Goal: Information Seeking & Learning: Learn about a topic

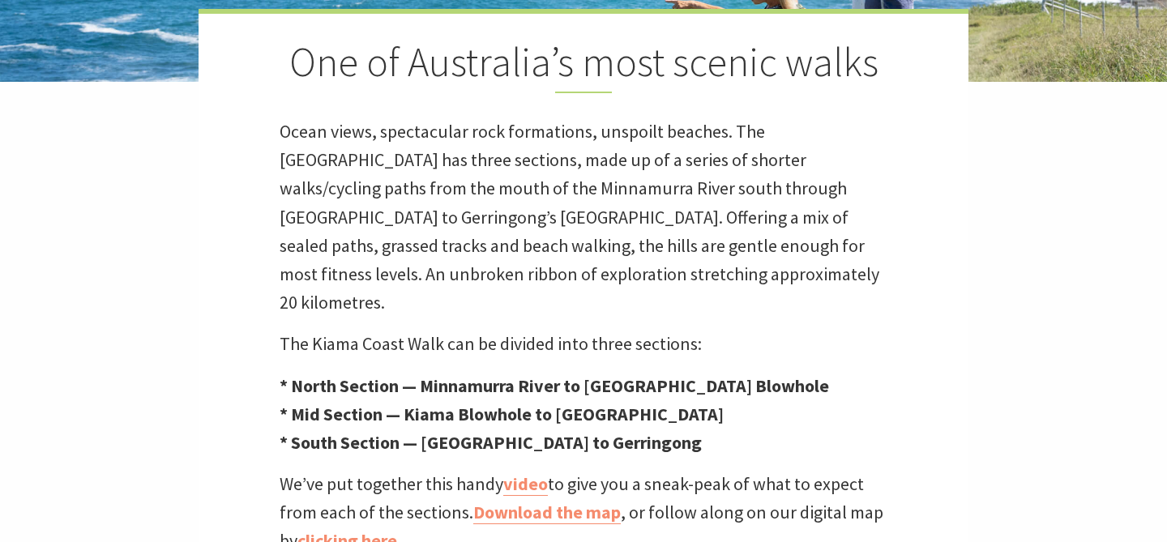
scroll to position [495, 1163]
click at [455, 279] on p "Ocean views, spectacular rock formations, unspoilt beaches. The [GEOGRAPHIC_DAT…" at bounding box center [584, 217] width 608 height 199
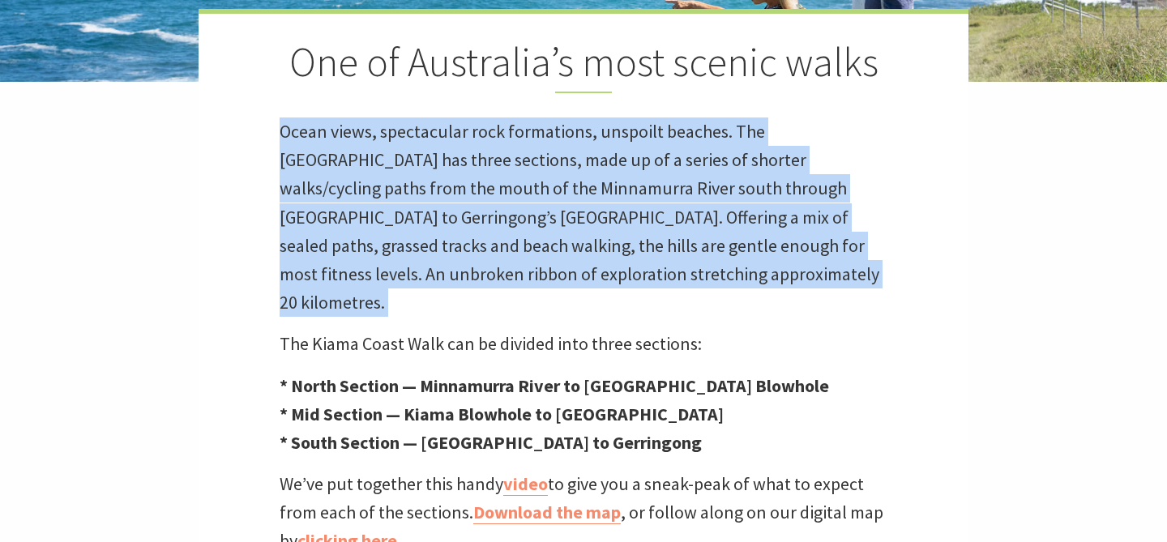
click at [455, 279] on p "Ocean views, spectacular rock formations, unspoilt beaches. The [GEOGRAPHIC_DAT…" at bounding box center [584, 217] width 608 height 199
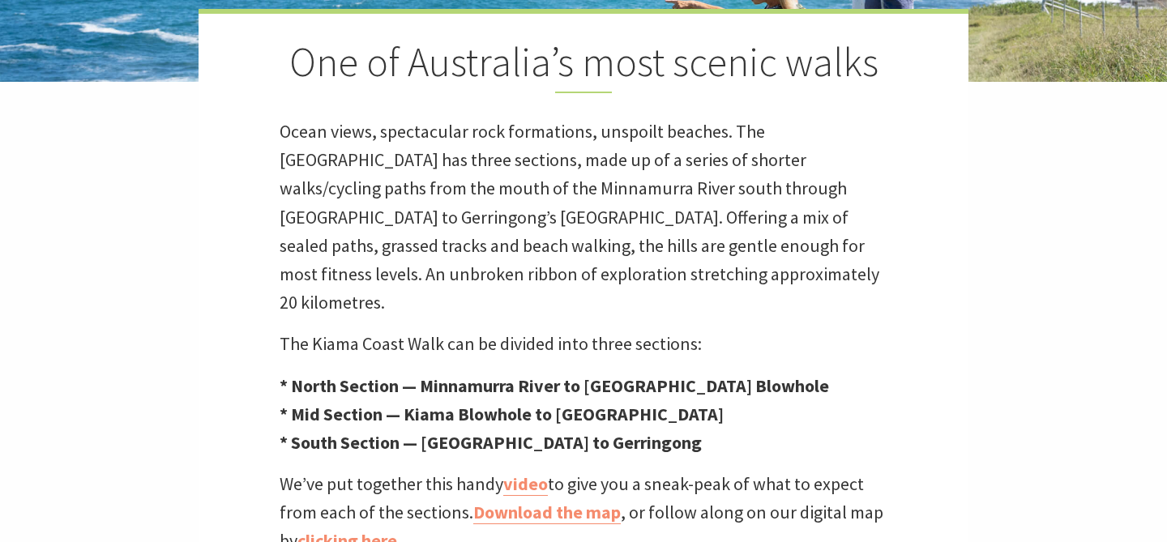
click at [449, 330] on p "The Kiama Coast Walk can be divided into three sections:" at bounding box center [584, 344] width 608 height 28
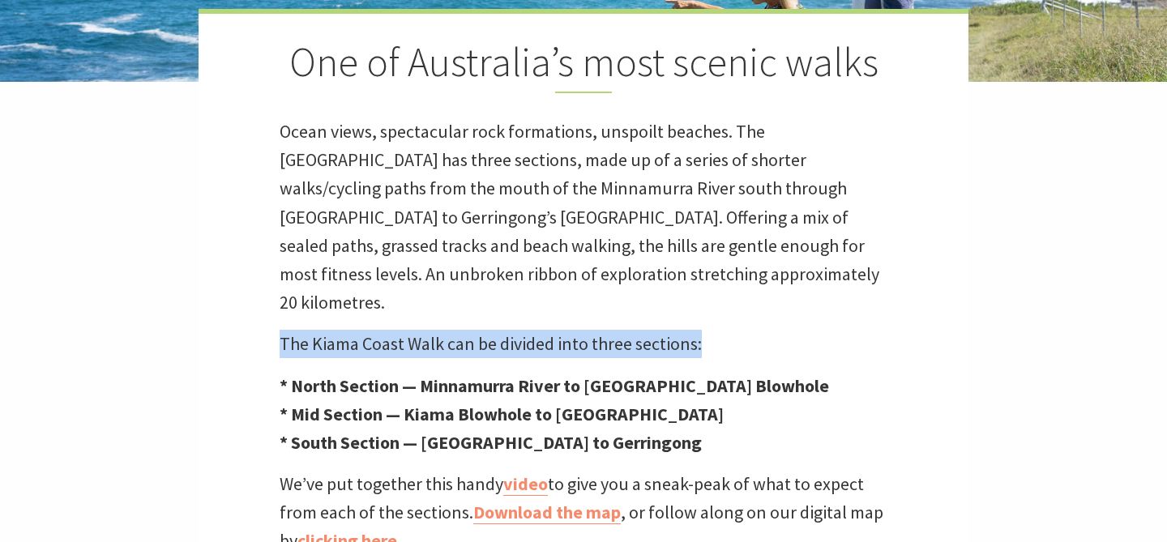
click at [446, 403] on strong "* Mid Section — Kiama Blowhole to [GEOGRAPHIC_DATA]" at bounding box center [502, 414] width 444 height 23
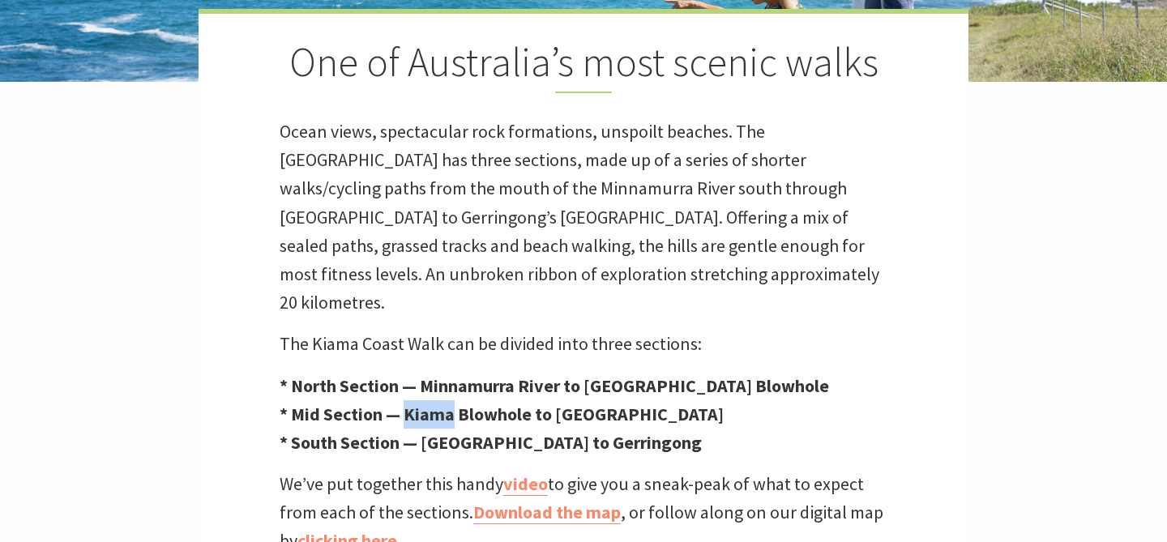
click at [446, 403] on strong "* Mid Section — Kiama Blowhole to [GEOGRAPHIC_DATA]" at bounding box center [502, 414] width 444 height 23
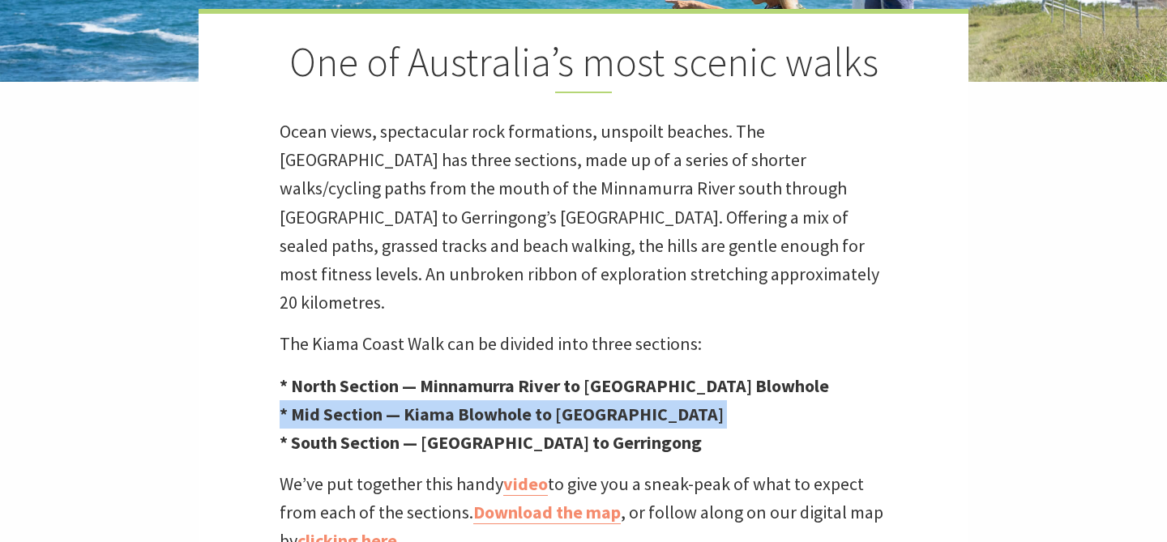
click at [447, 431] on strong "* South Section — [GEOGRAPHIC_DATA] to Gerringong" at bounding box center [491, 442] width 422 height 23
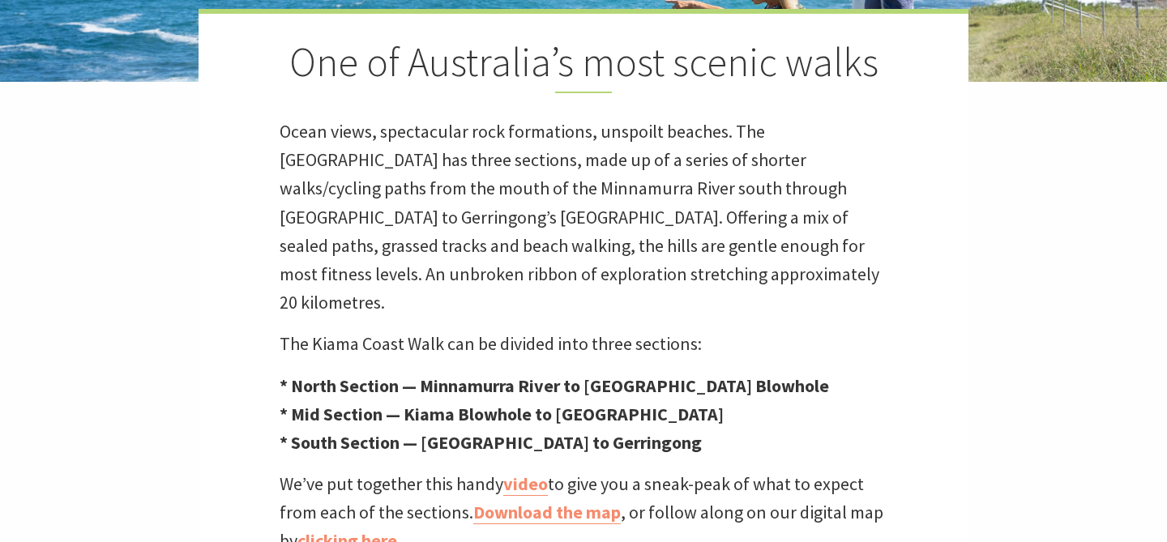
click at [447, 431] on strong "* South Section — [GEOGRAPHIC_DATA] to Gerringong" at bounding box center [491, 442] width 422 height 23
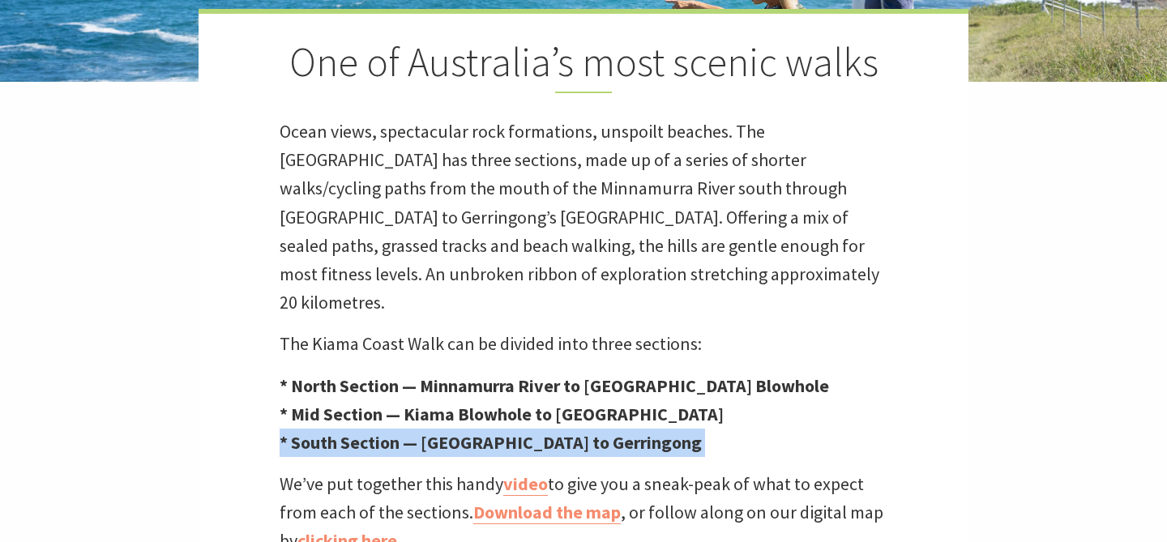
click at [447, 431] on strong "* South Section — [GEOGRAPHIC_DATA] to Gerringong" at bounding box center [491, 442] width 422 height 23
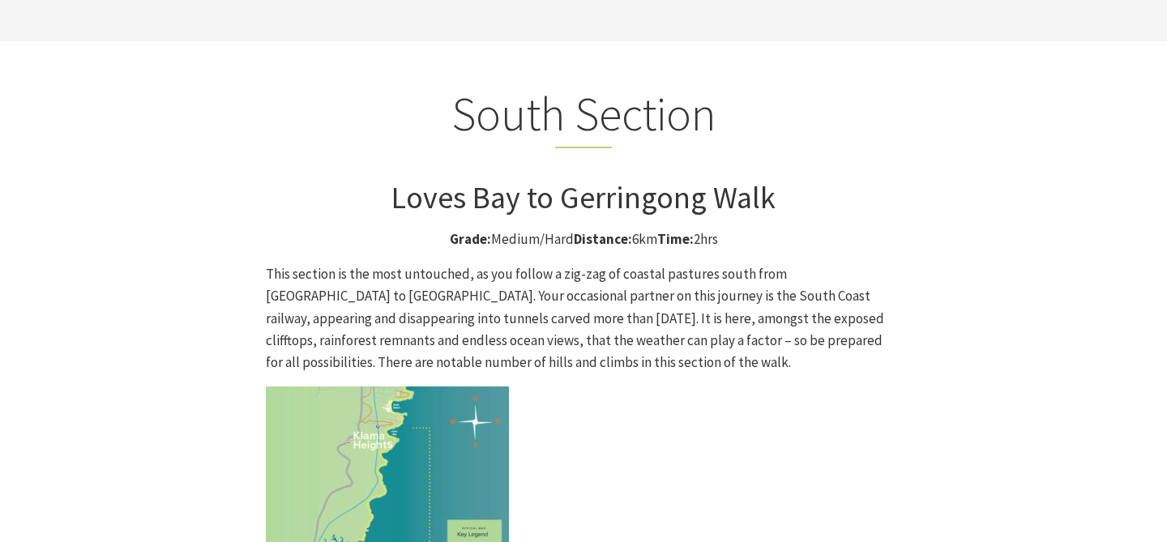
scroll to position [4102, 0]
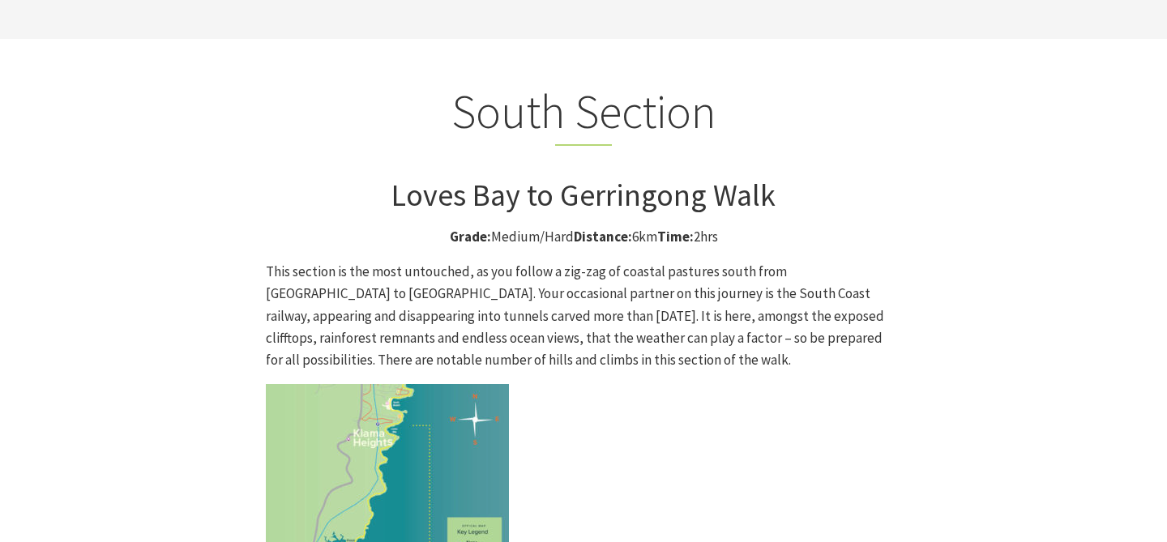
click at [350, 384] on img at bounding box center [387, 505] width 243 height 243
click at [414, 384] on img at bounding box center [387, 505] width 243 height 243
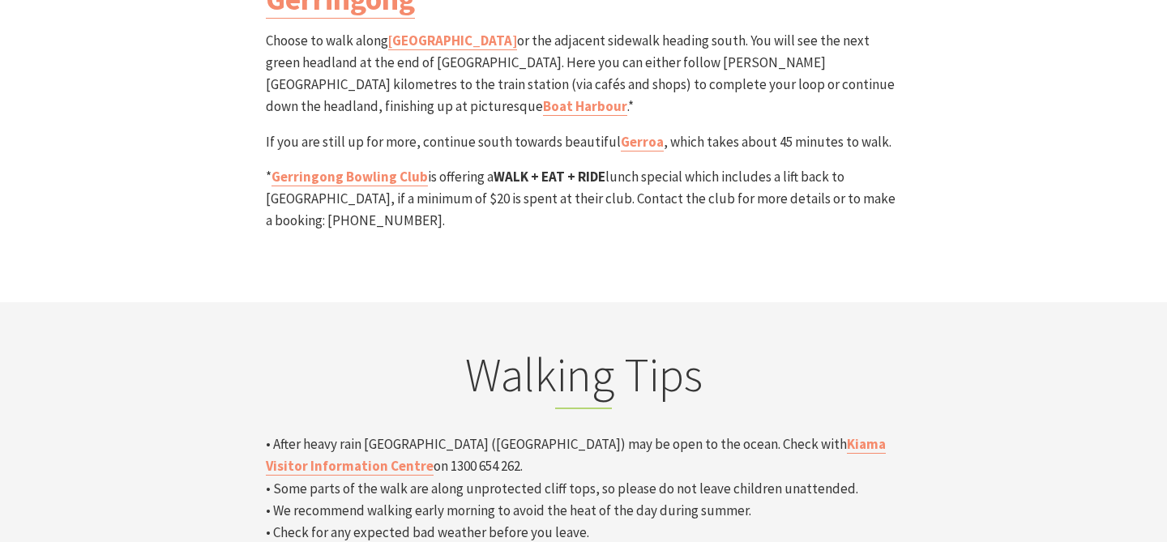
scroll to position [5116, 0]
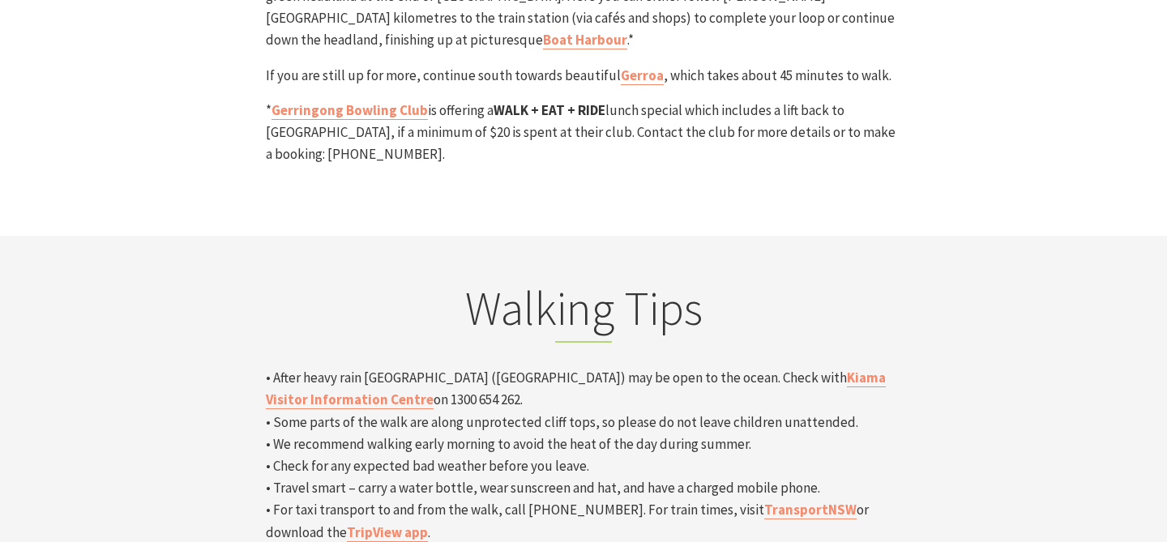
click at [391, 367] on p "• After heavy rain [GEOGRAPHIC_DATA] ([GEOGRAPHIC_DATA]) may be open to the oce…" at bounding box center [584, 455] width 636 height 177
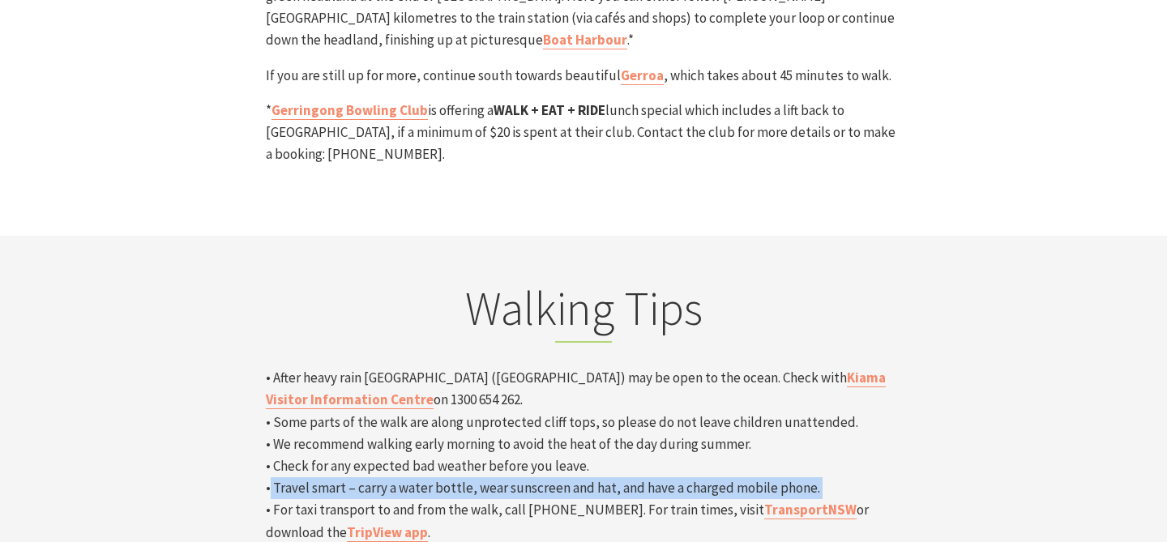
click at [409, 367] on p "• After heavy rain [GEOGRAPHIC_DATA] ([GEOGRAPHIC_DATA]) may be open to the oce…" at bounding box center [584, 455] width 636 height 177
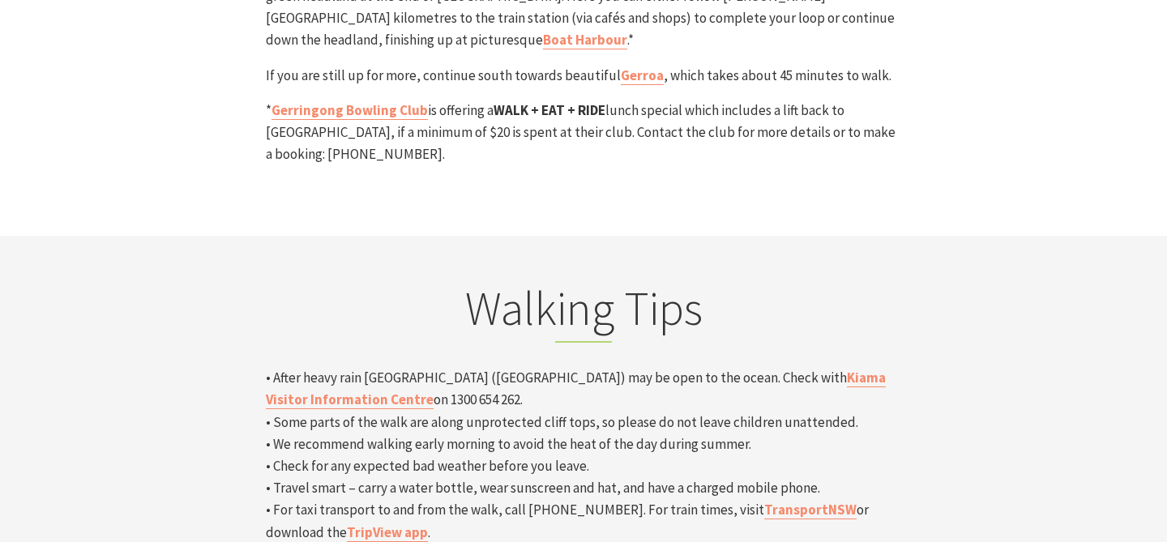
click at [409, 367] on p "• After heavy rain [GEOGRAPHIC_DATA] ([GEOGRAPHIC_DATA]) may be open to the oce…" at bounding box center [584, 455] width 636 height 177
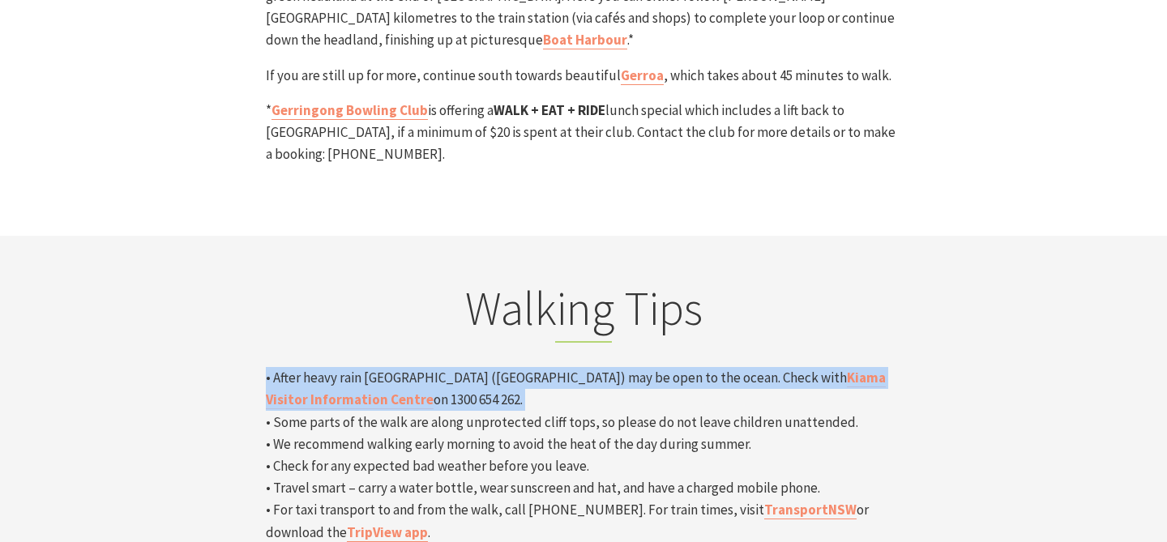
click at [409, 367] on p "• After heavy rain [GEOGRAPHIC_DATA] ([GEOGRAPHIC_DATA]) may be open to the oce…" at bounding box center [584, 455] width 636 height 177
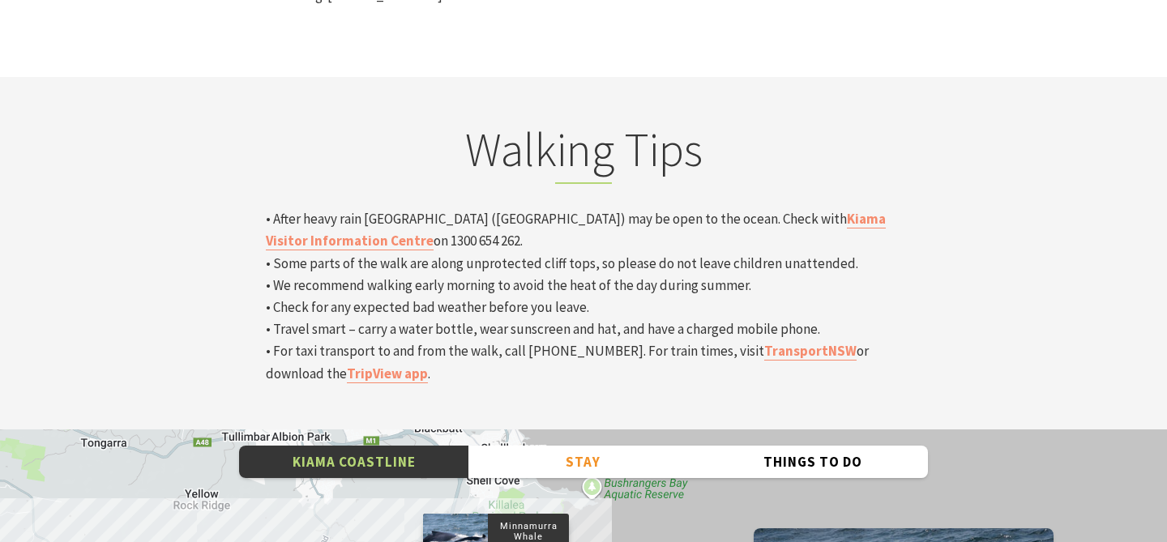
scroll to position [5272, 0]
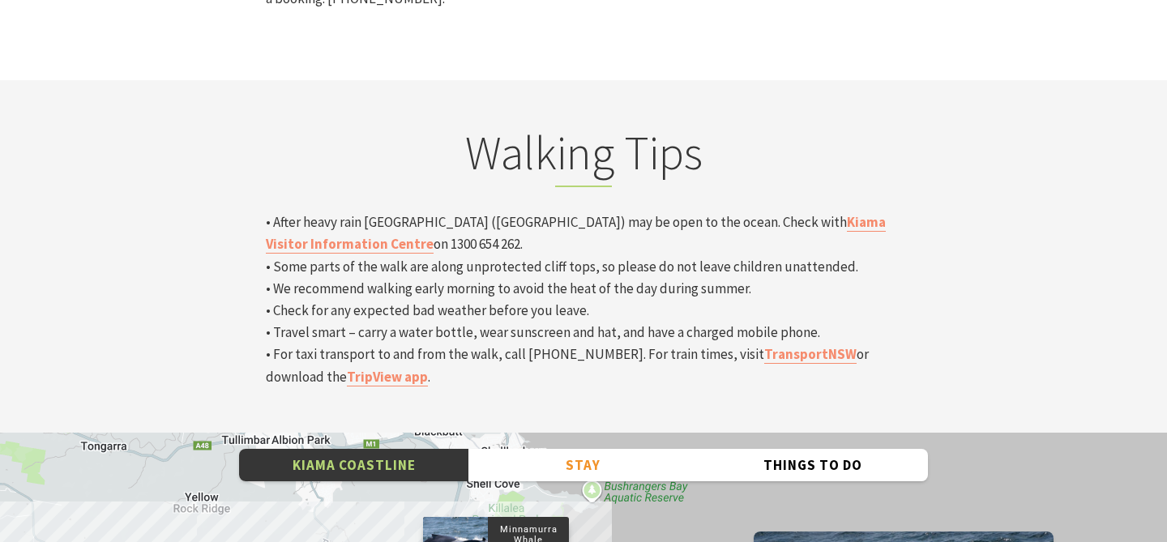
click at [439, 212] on p "• After heavy rain [GEOGRAPHIC_DATA] ([GEOGRAPHIC_DATA]) may be open to the oce…" at bounding box center [584, 300] width 636 height 177
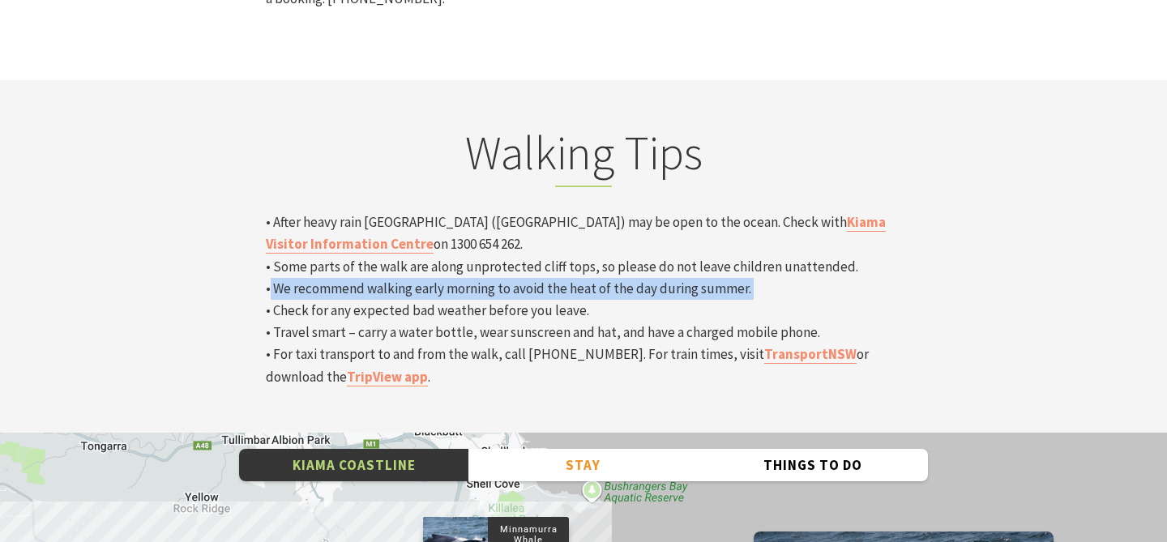
click at [438, 212] on p "• After heavy rain [GEOGRAPHIC_DATA] ([GEOGRAPHIC_DATA]) may be open to the oce…" at bounding box center [584, 300] width 636 height 177
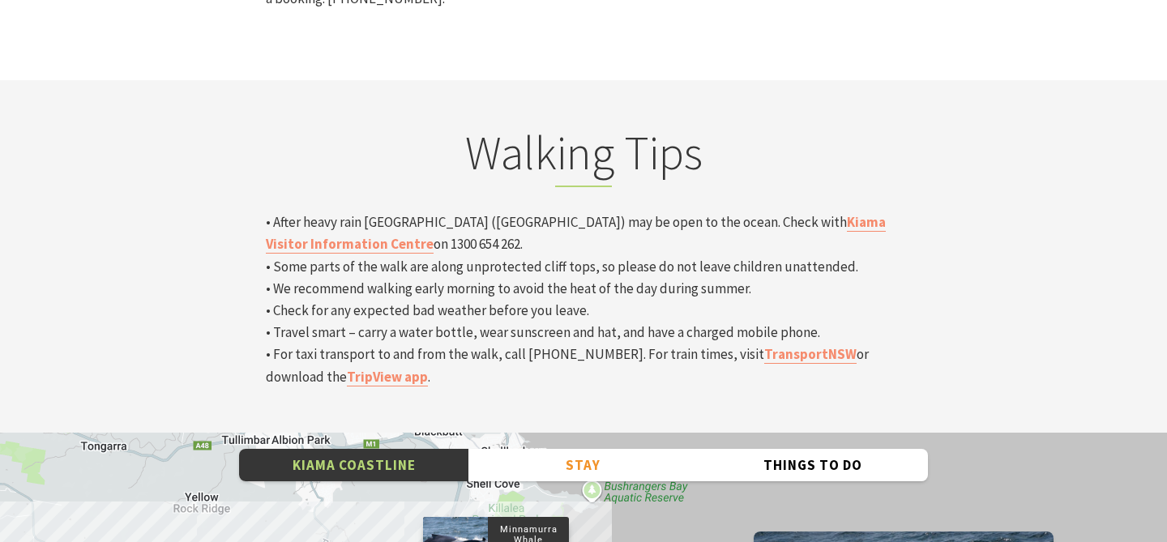
click at [438, 212] on p "• After heavy rain [GEOGRAPHIC_DATA] ([GEOGRAPHIC_DATA]) may be open to the oce…" at bounding box center [584, 300] width 636 height 177
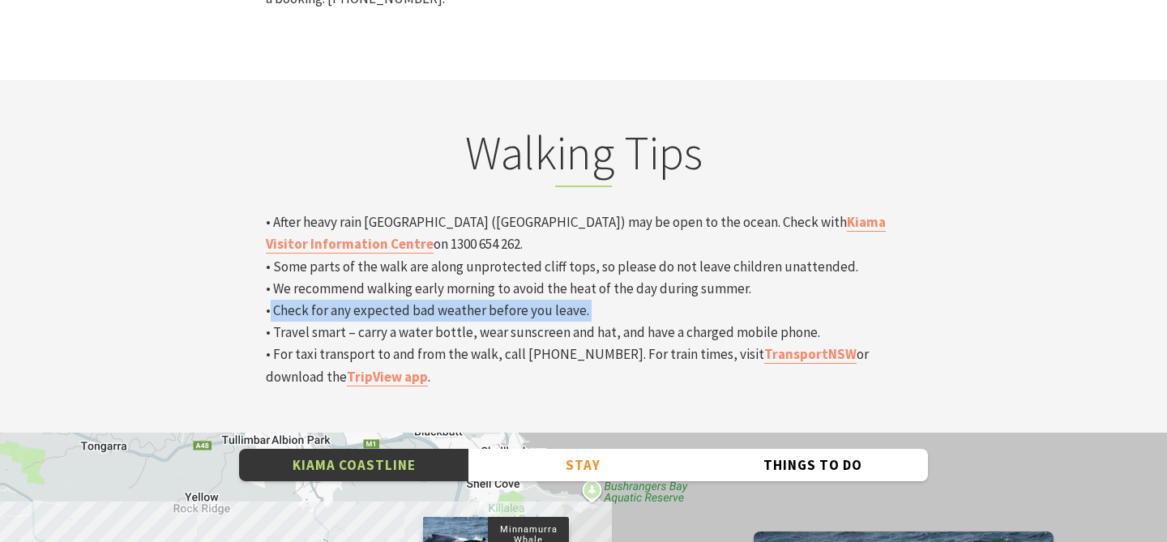
click at [443, 212] on p "• After heavy rain [GEOGRAPHIC_DATA] ([GEOGRAPHIC_DATA]) may be open to the oce…" at bounding box center [584, 300] width 636 height 177
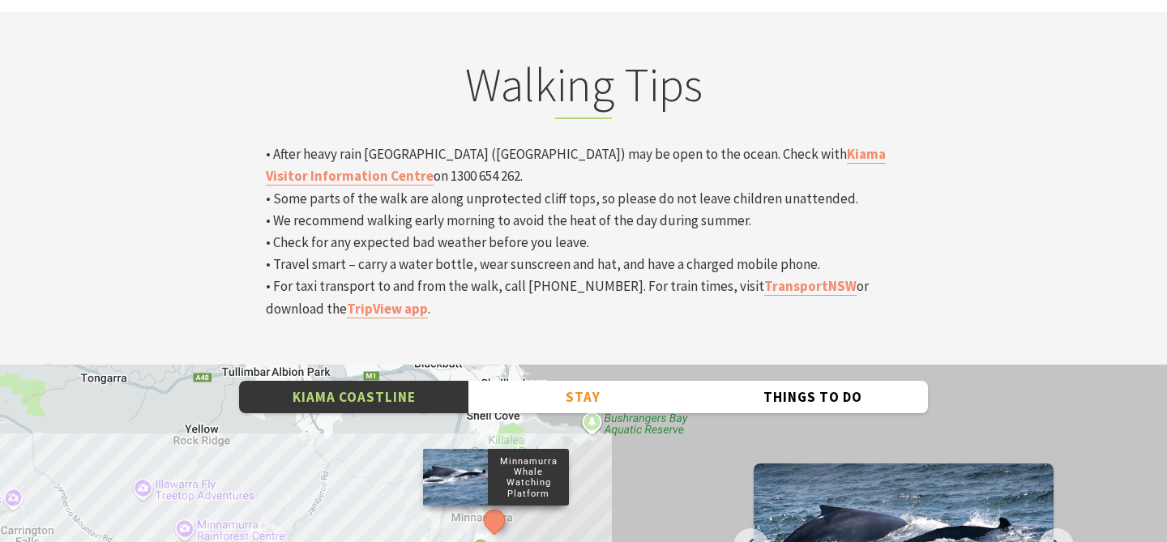
scroll to position [5331, 0]
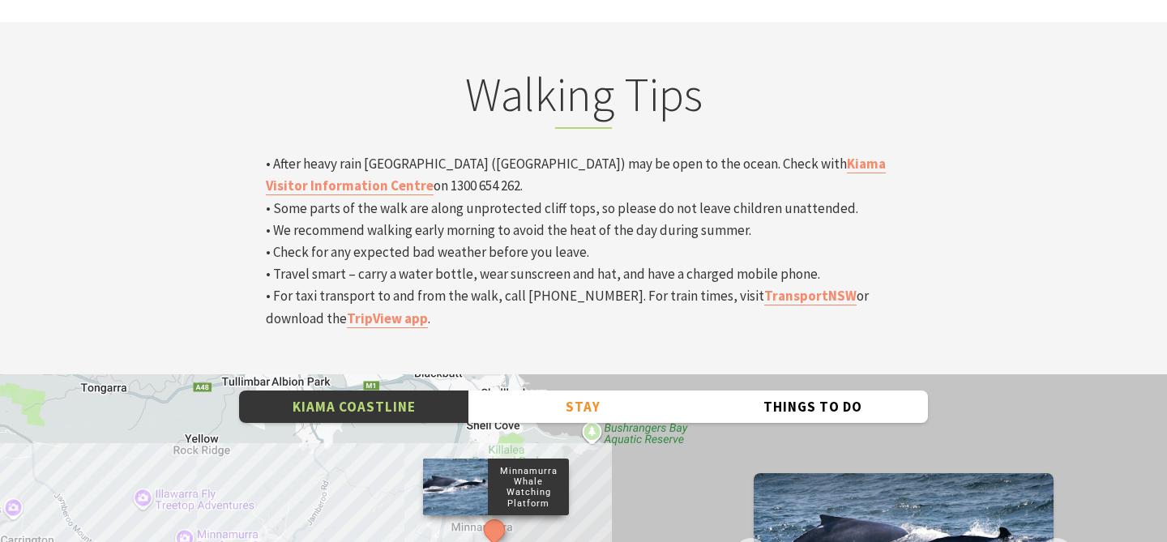
click at [444, 153] on p "• After heavy rain [GEOGRAPHIC_DATA] ([GEOGRAPHIC_DATA]) may be open to the oce…" at bounding box center [584, 241] width 636 height 177
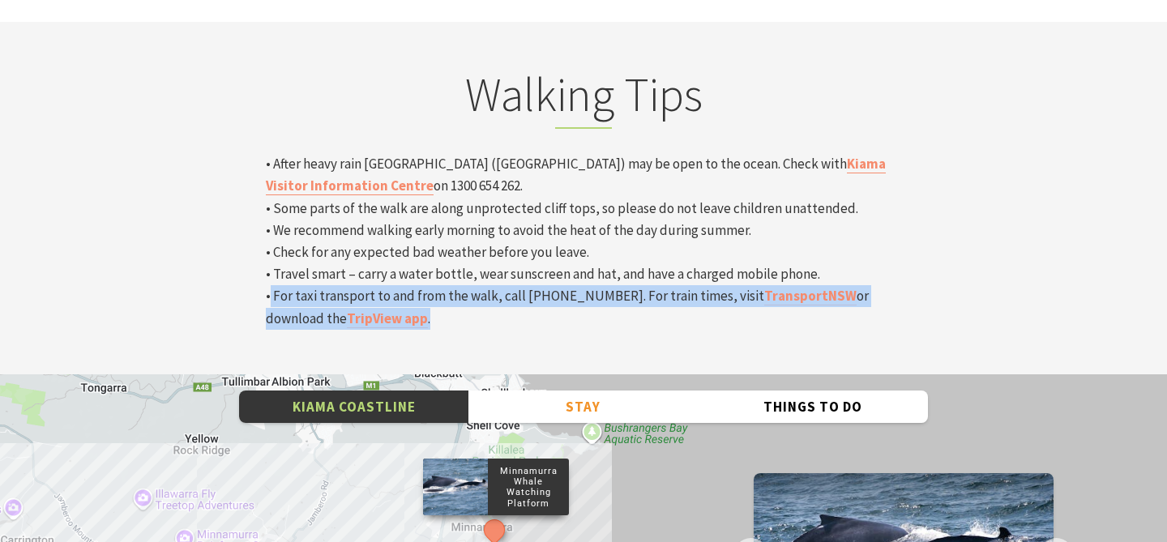
click at [444, 153] on p "• After heavy rain [GEOGRAPHIC_DATA] ([GEOGRAPHIC_DATA]) may be open to the oce…" at bounding box center [584, 241] width 636 height 177
click at [436, 153] on p "• After heavy rain [GEOGRAPHIC_DATA] ([GEOGRAPHIC_DATA]) may be open to the oce…" at bounding box center [584, 241] width 636 height 177
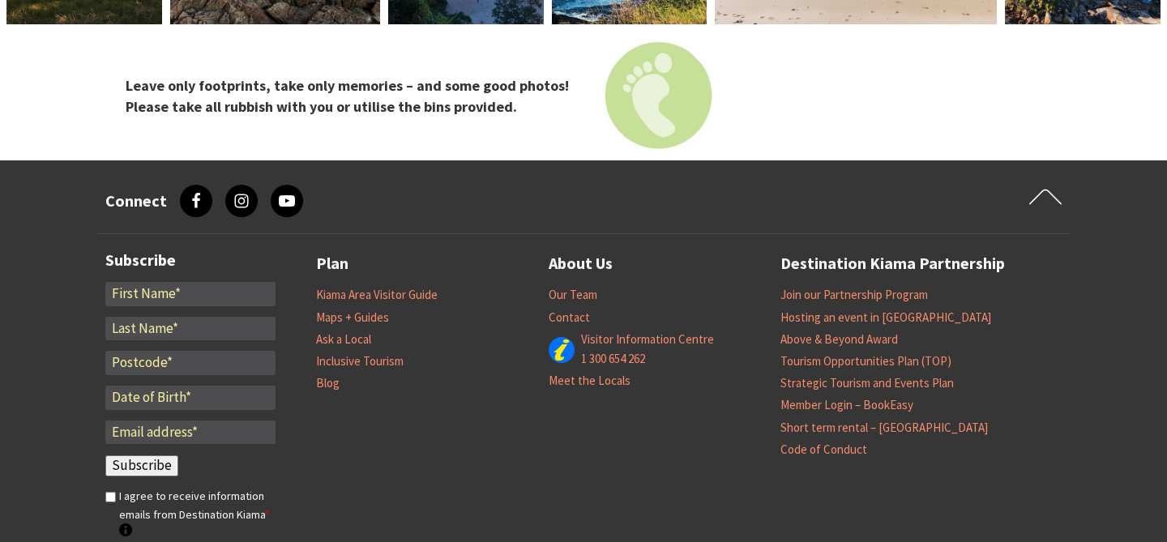
scroll to position [6845, 0]
